Goal: Task Accomplishment & Management: Use online tool/utility

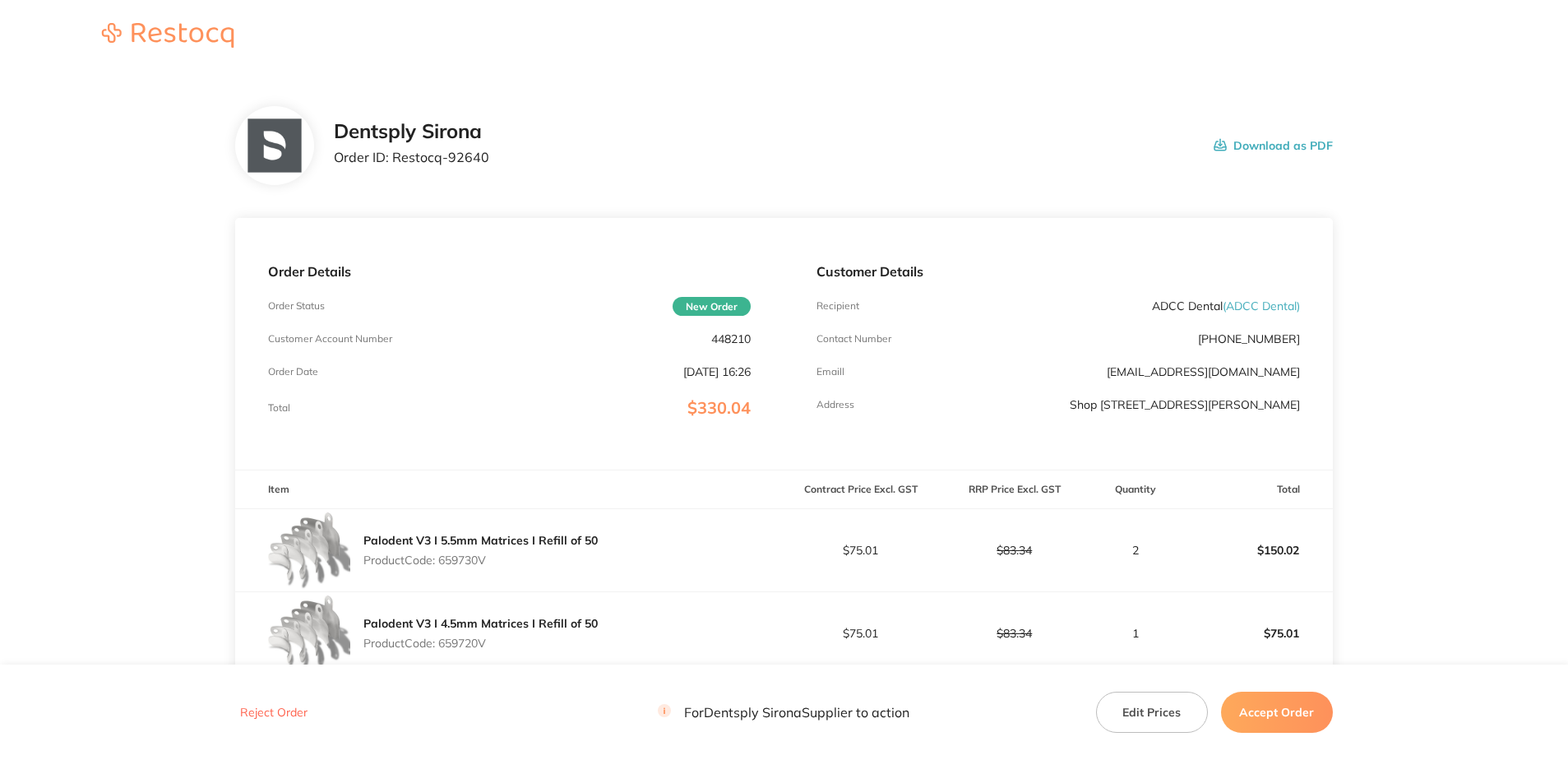
click at [1262, 715] on button "Accept Order" at bounding box center [1277, 713] width 112 height 41
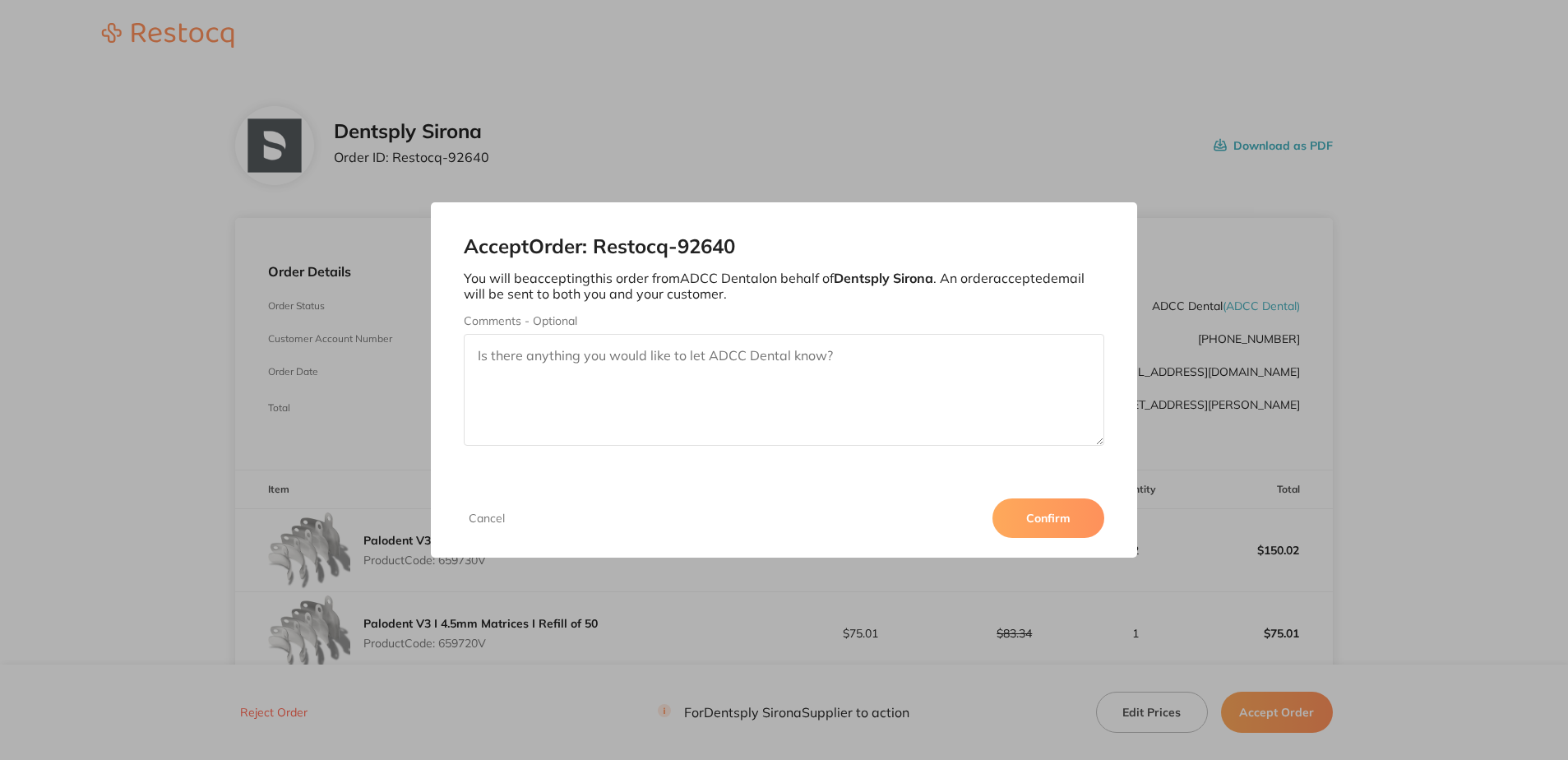
click at [1056, 524] on button "Confirm" at bounding box center [1048, 519] width 112 height 39
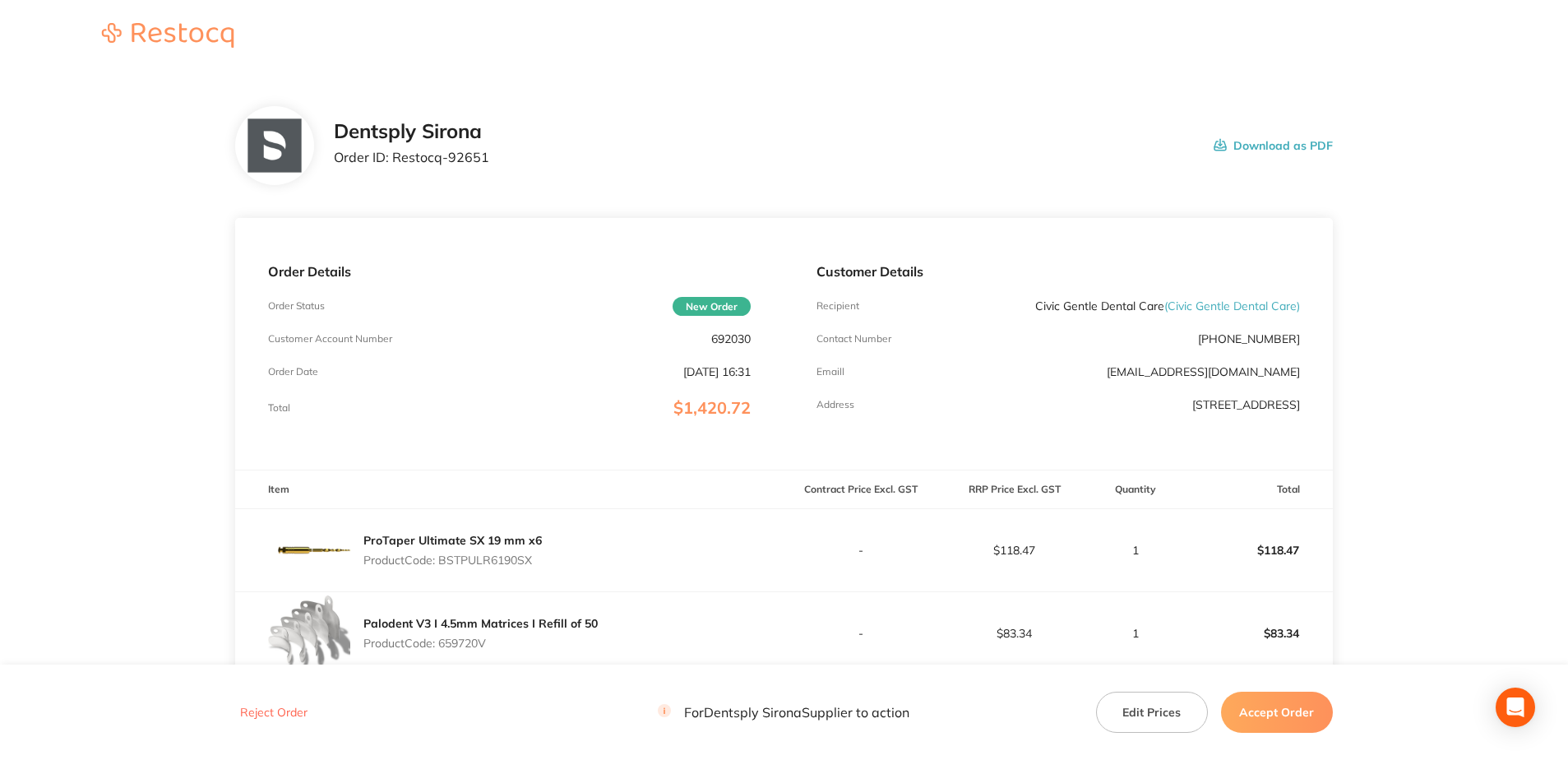
click at [1264, 705] on button "Accept Order" at bounding box center [1277, 713] width 112 height 41
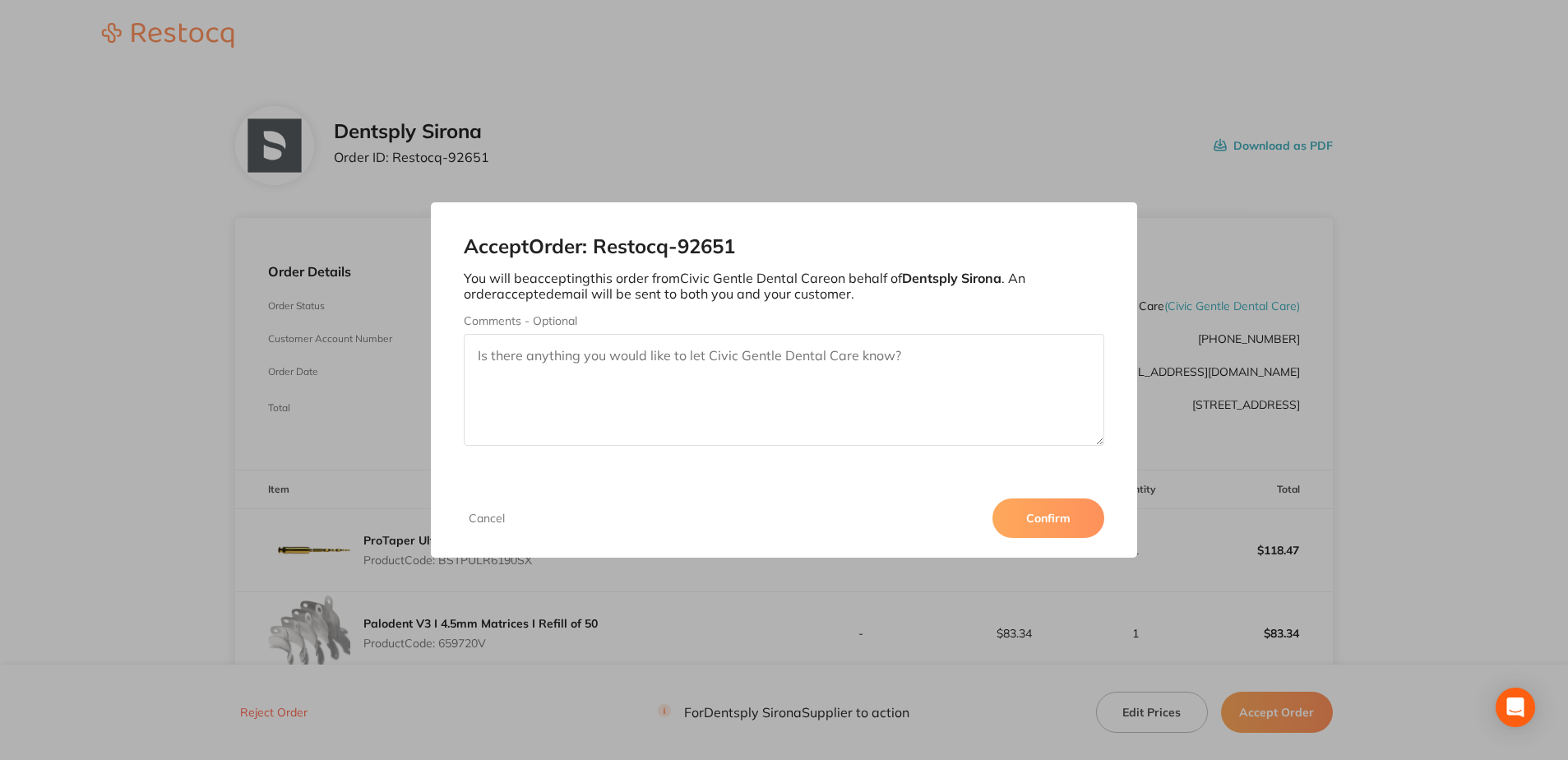
click at [1056, 516] on button "Confirm" at bounding box center [1048, 519] width 112 height 39
